Goal: Task Accomplishment & Management: Manage account settings

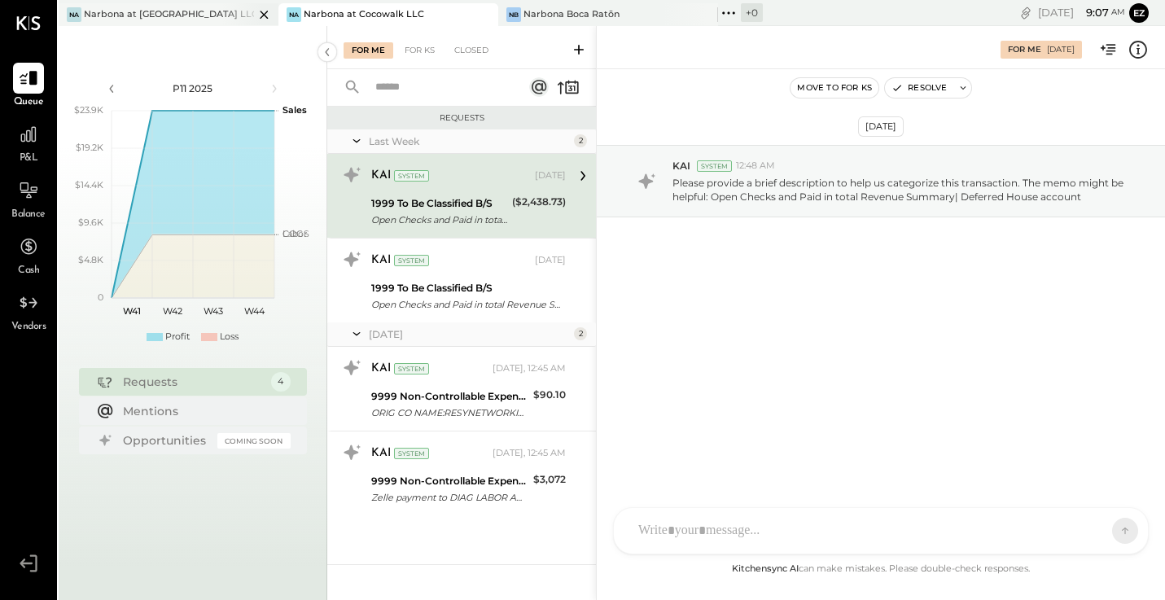
click at [163, 18] on div "Narbona at [GEOGRAPHIC_DATA] LLC" at bounding box center [169, 14] width 170 height 13
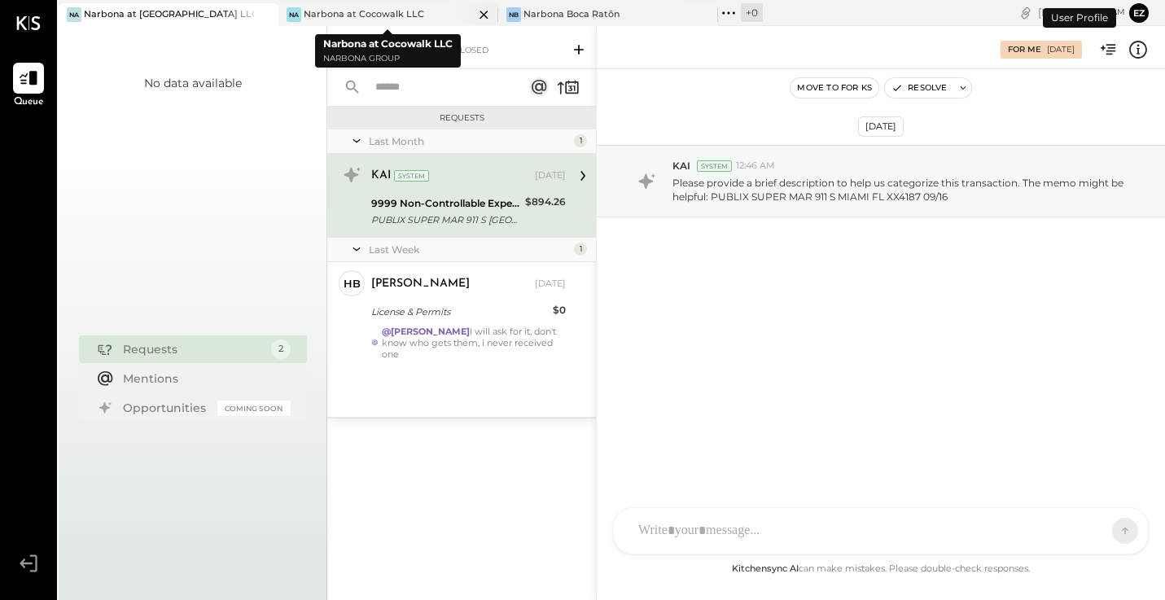
click at [379, 15] on div "Narbona at Cocowalk LLC" at bounding box center [364, 14] width 120 height 13
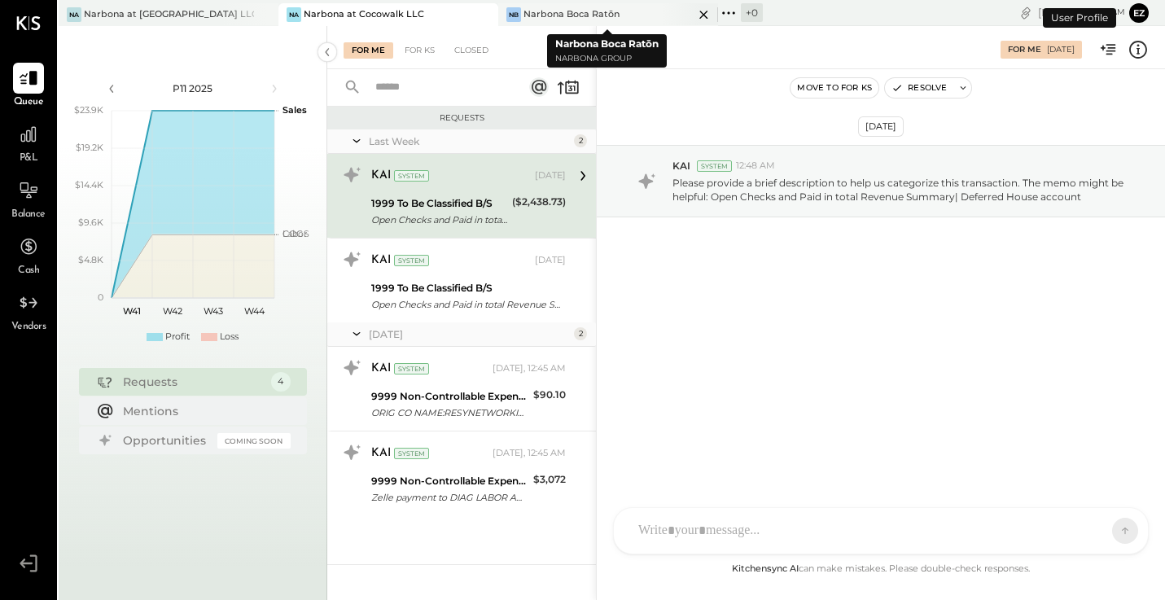
click at [601, 17] on div "Narbona Boca Ratōn" at bounding box center [571, 14] width 96 height 13
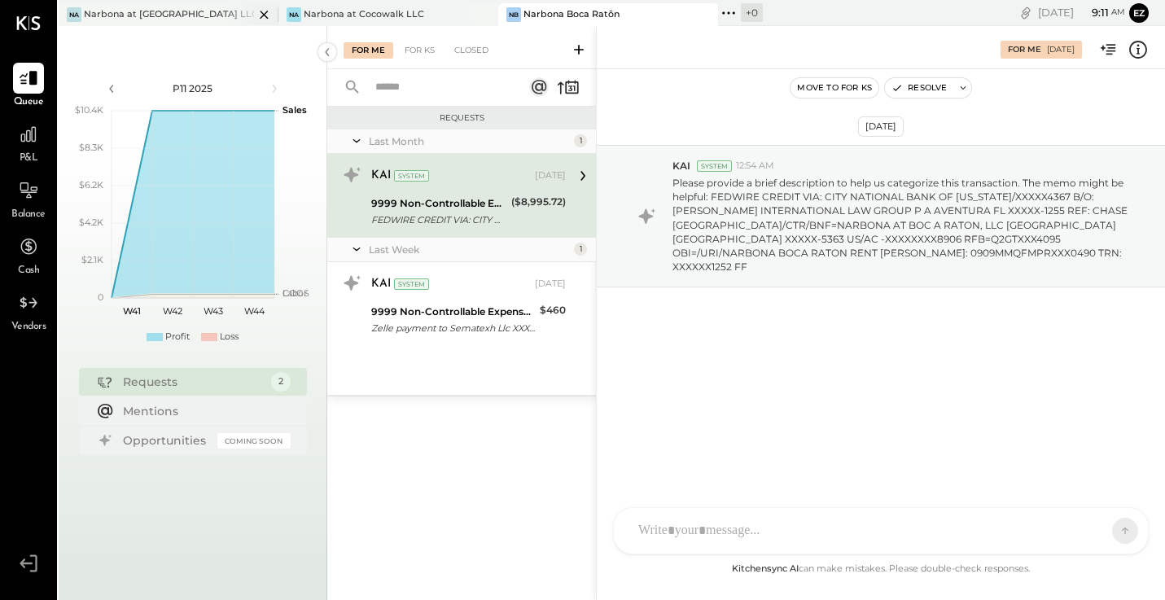
click at [188, 15] on div "Narbona at [GEOGRAPHIC_DATA] LLC" at bounding box center [169, 14] width 170 height 13
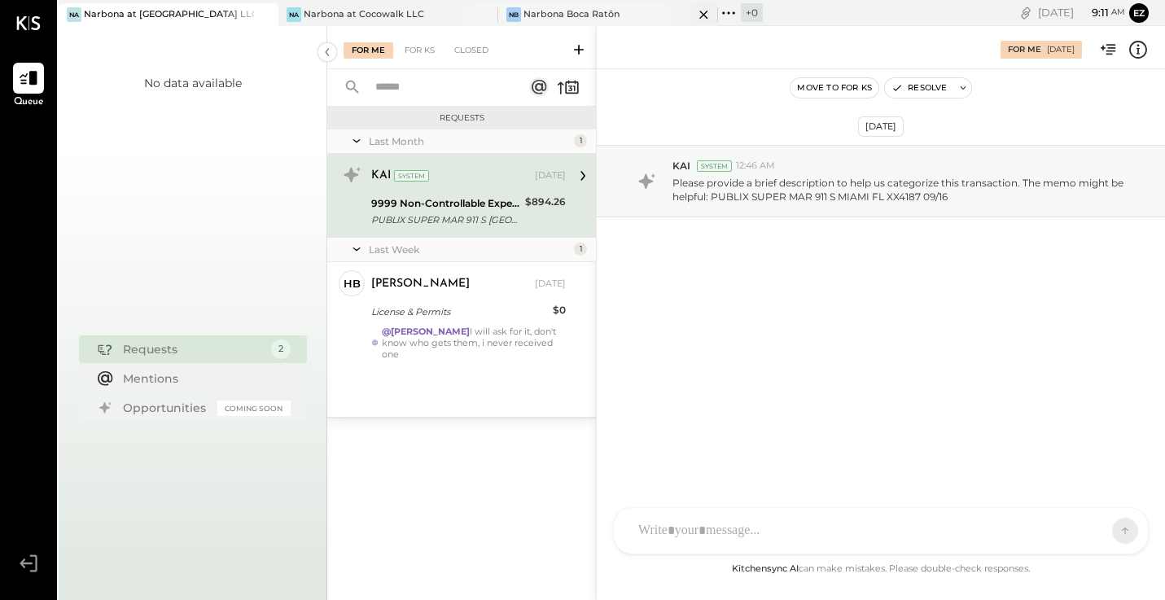
click at [588, 22] on div "[PERSON_NAME] Boca Ratōn" at bounding box center [608, 14] width 220 height 23
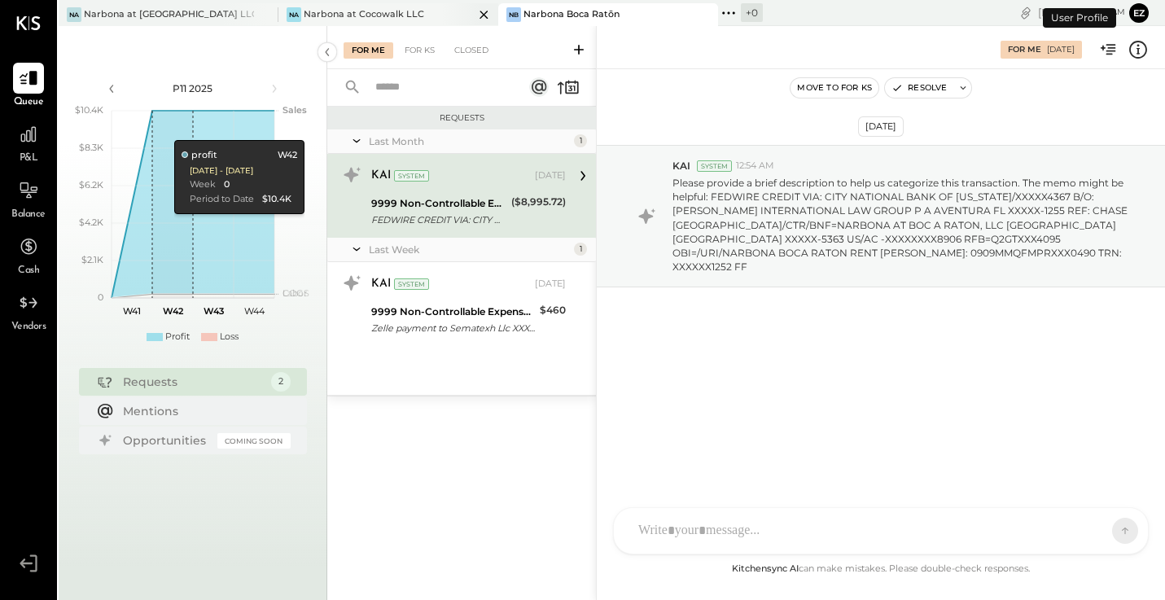
click at [352, 18] on div "Narbona at Cocowalk LLC" at bounding box center [364, 14] width 120 height 13
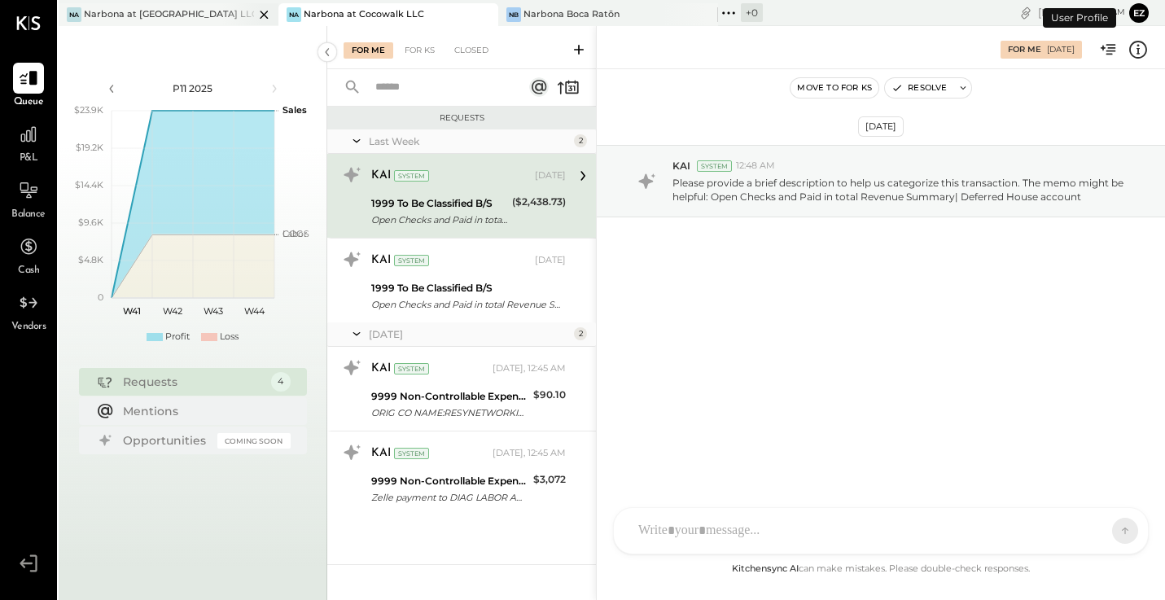
click at [151, 16] on div "Narbona at [GEOGRAPHIC_DATA] LLC" at bounding box center [169, 14] width 170 height 13
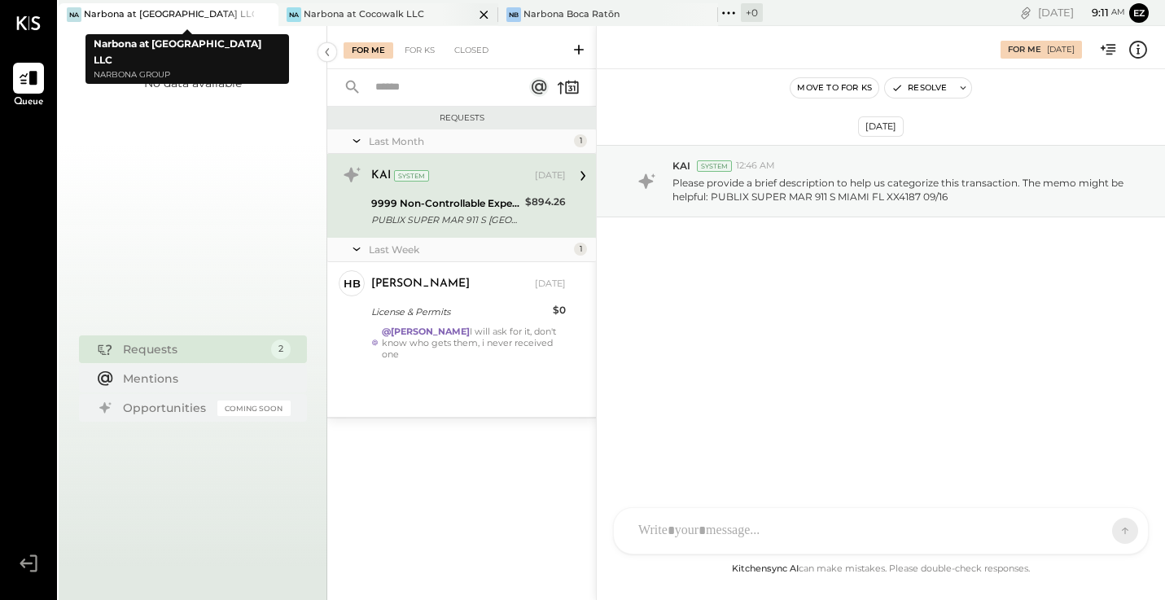
click at [368, 20] on div "Narbona at Cocowalk LLC" at bounding box center [364, 14] width 120 height 13
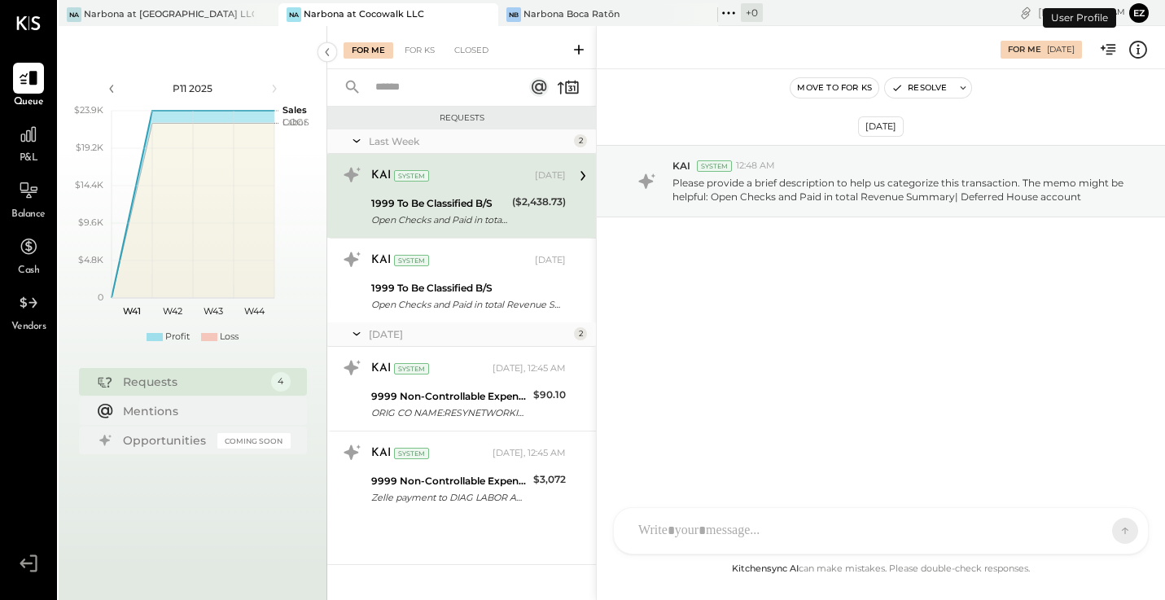
click at [1139, 15] on button "Ez" at bounding box center [1139, 13] width 20 height 20
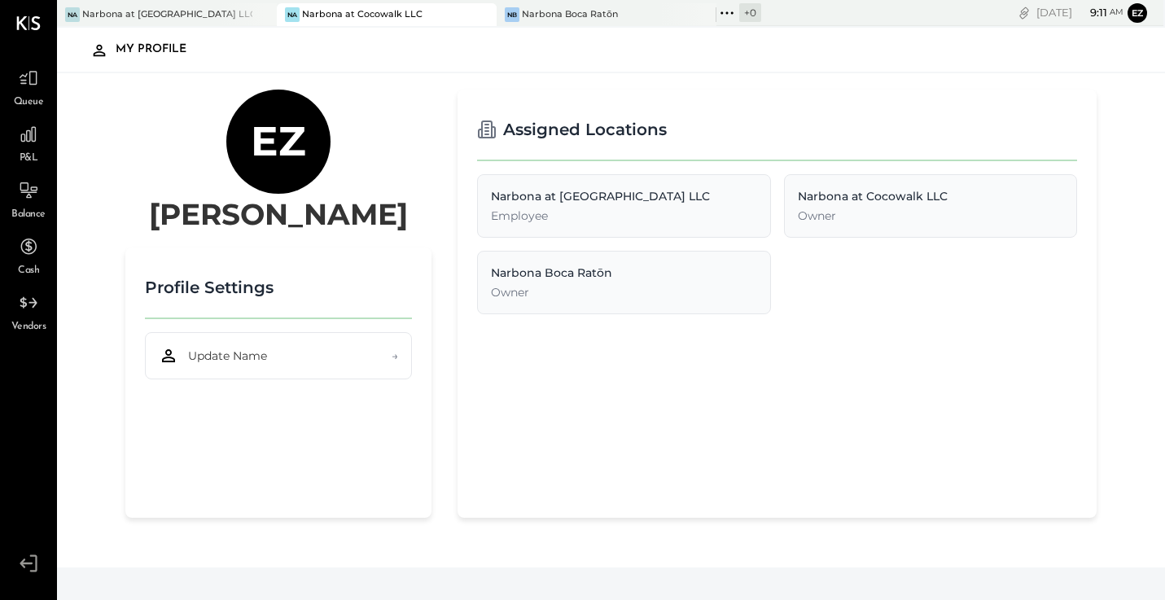
click at [546, 216] on div "Employee" at bounding box center [623, 216] width 265 height 16
